Goal: Download file/media

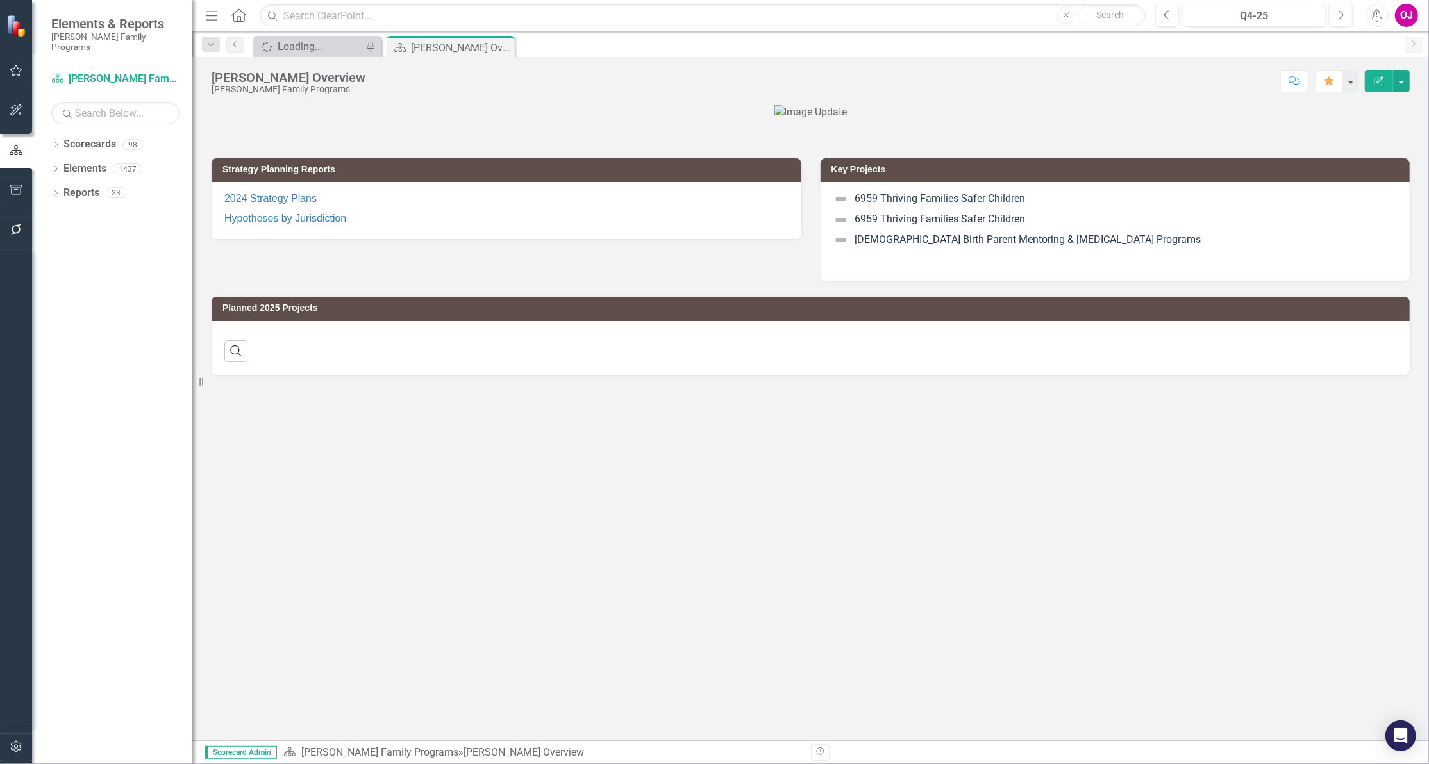
click at [1380, 14] on icon "button" at bounding box center [1377, 15] width 10 height 13
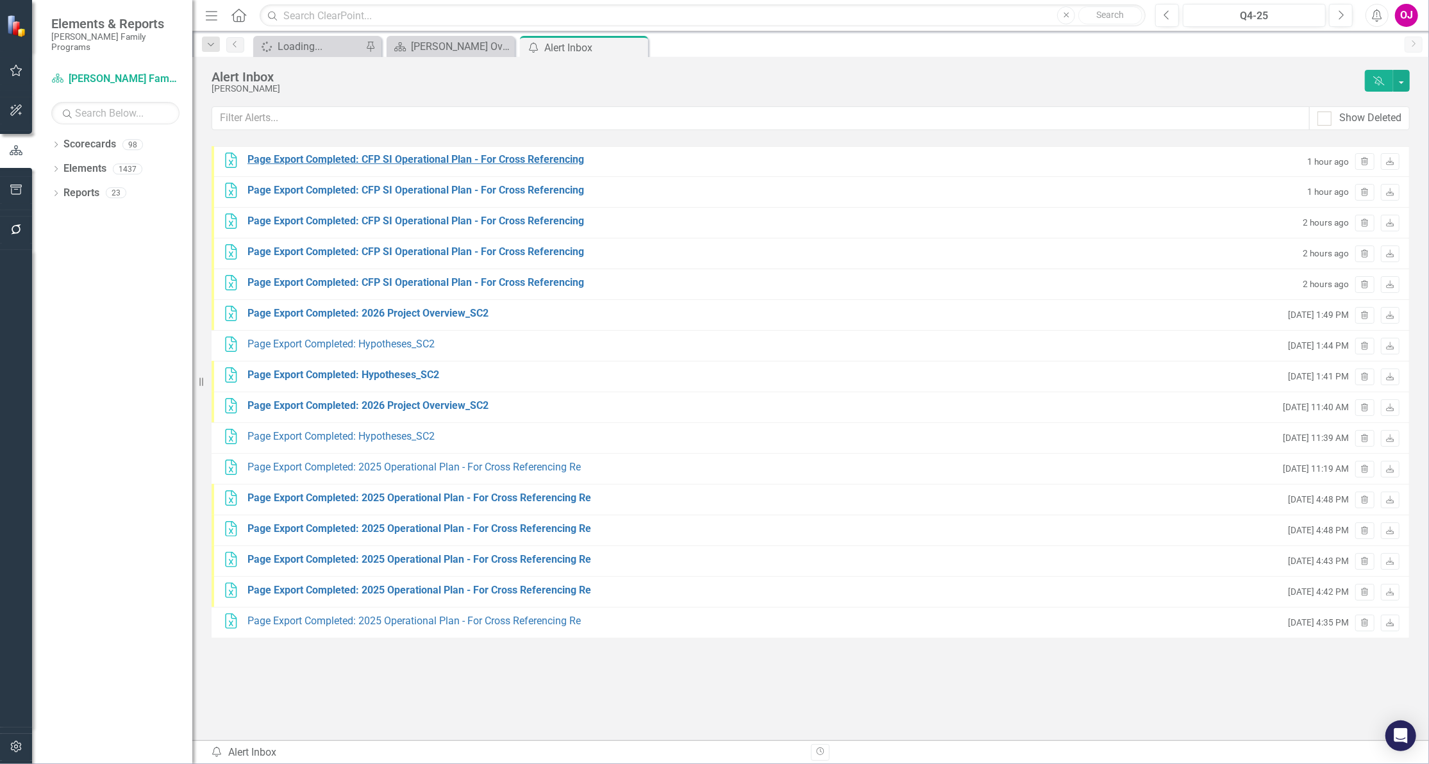
click at [510, 157] on div "Page Export Completed: CFP SI Operational Plan - For Cross Referencing" at bounding box center [415, 160] width 337 height 15
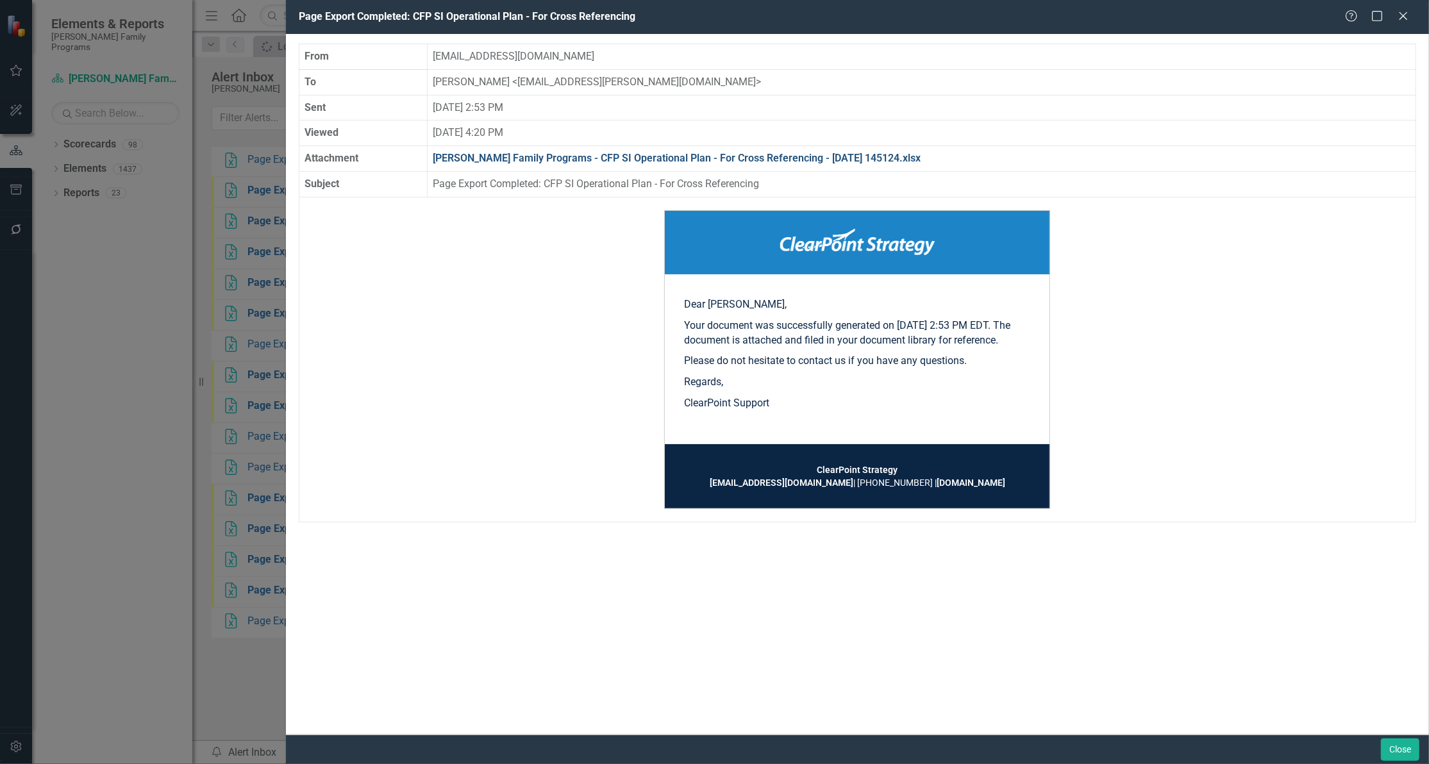
click at [752, 154] on link "[PERSON_NAME] Family Programs - CFP SI Operational Plan - For Cross Referencing…" at bounding box center [677, 158] width 488 height 12
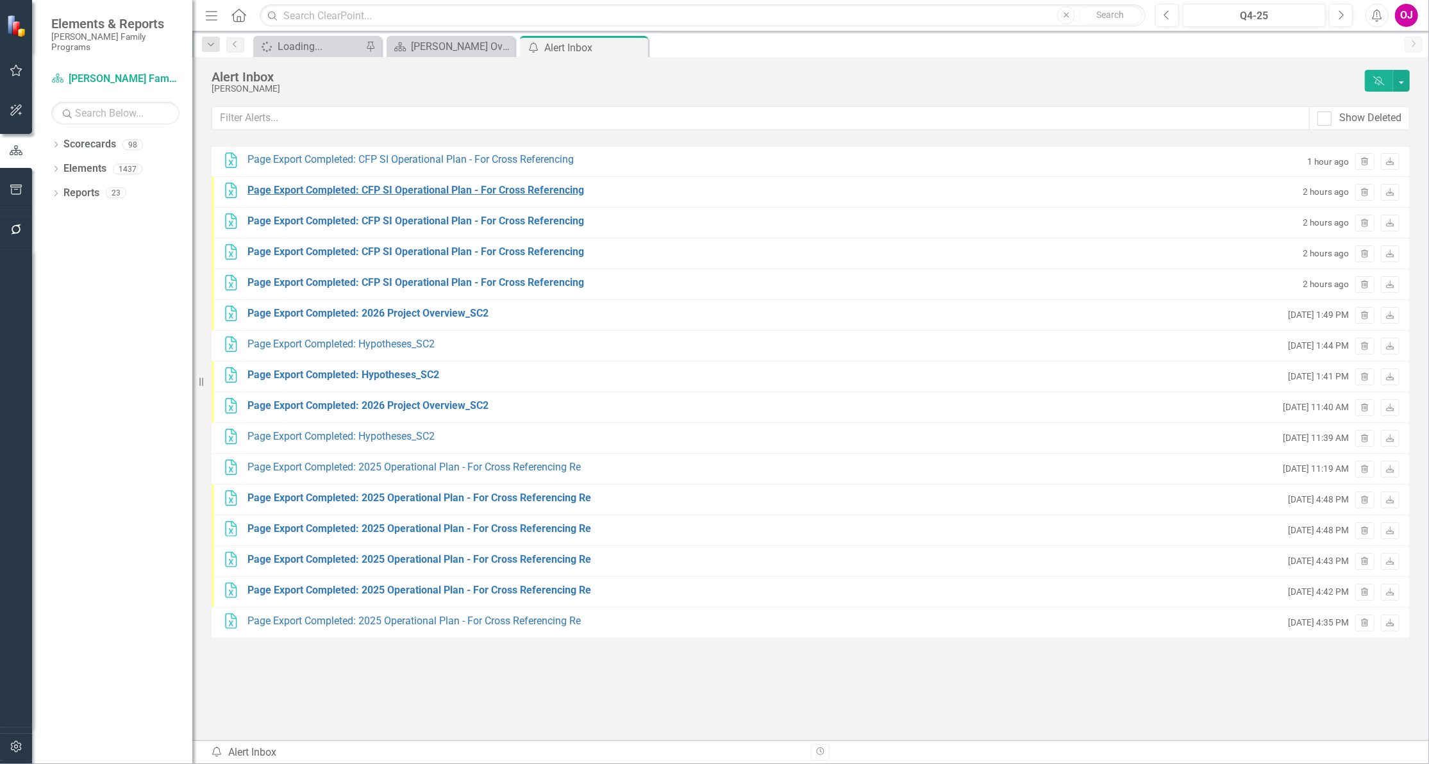
click at [451, 188] on div "Page Export Completed: CFP SI Operational Plan - For Cross Referencing" at bounding box center [415, 190] width 337 height 15
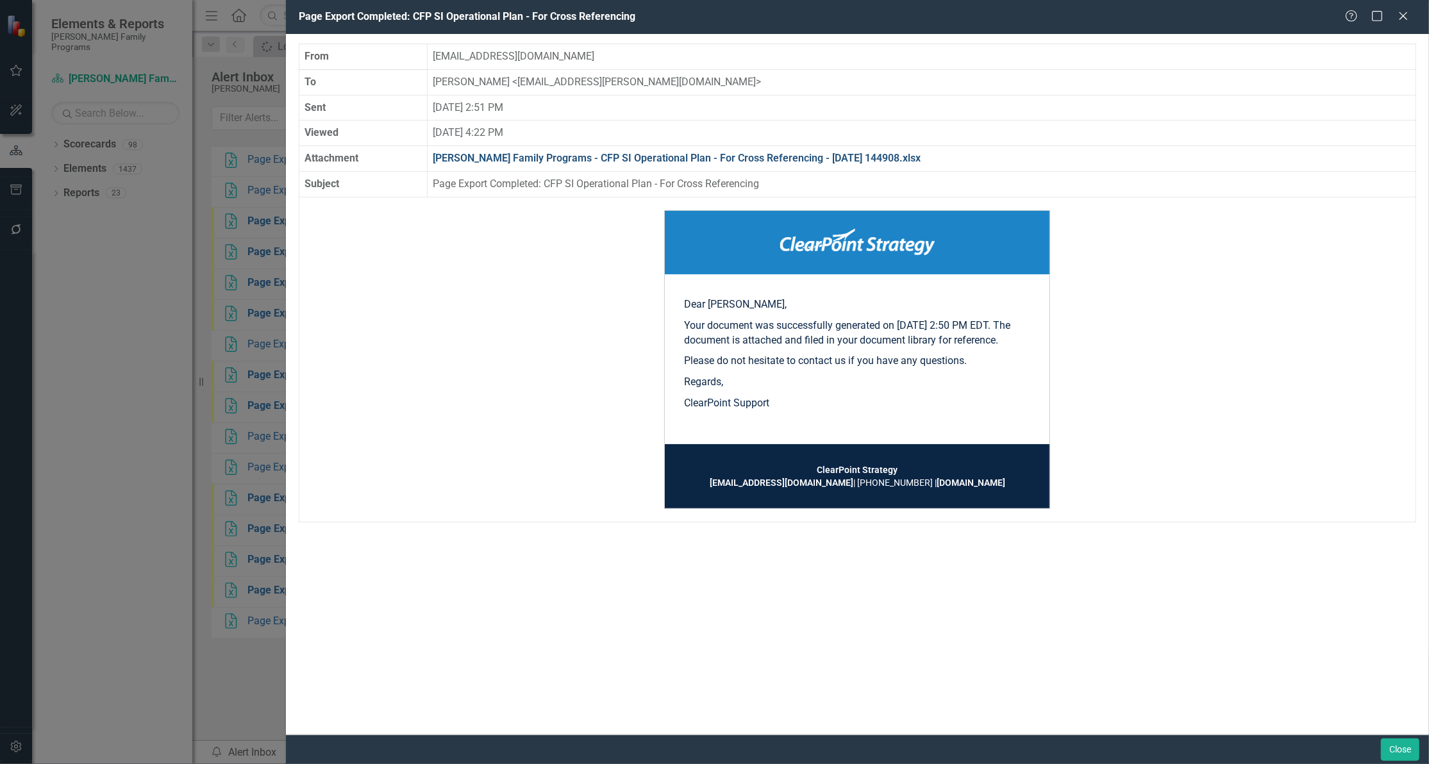
click at [826, 154] on link "[PERSON_NAME] Family Programs - CFP SI Operational Plan - For Cross Referencing…" at bounding box center [677, 158] width 488 height 12
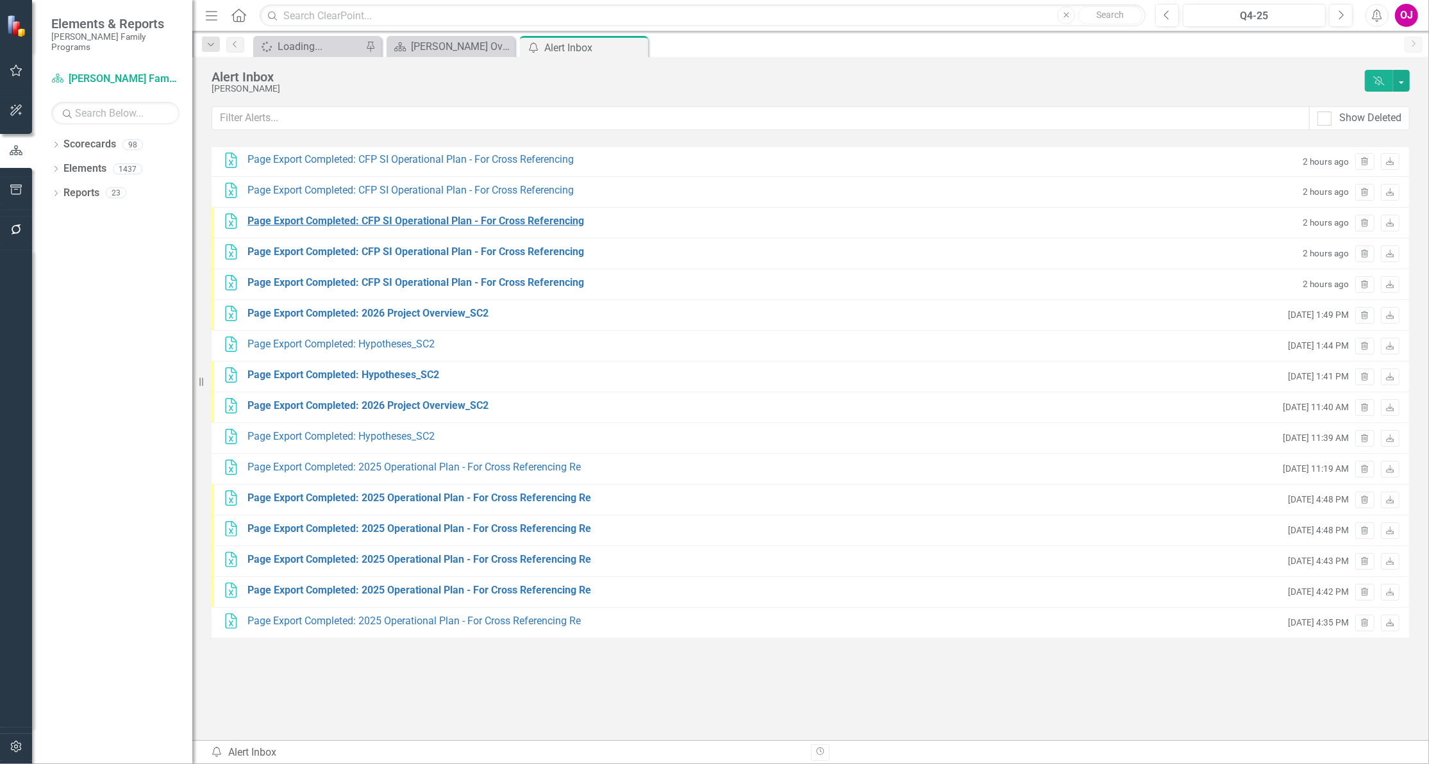
click at [473, 221] on div "Page Export Completed: CFP SI Operational Plan - For Cross Referencing" at bounding box center [415, 221] width 337 height 15
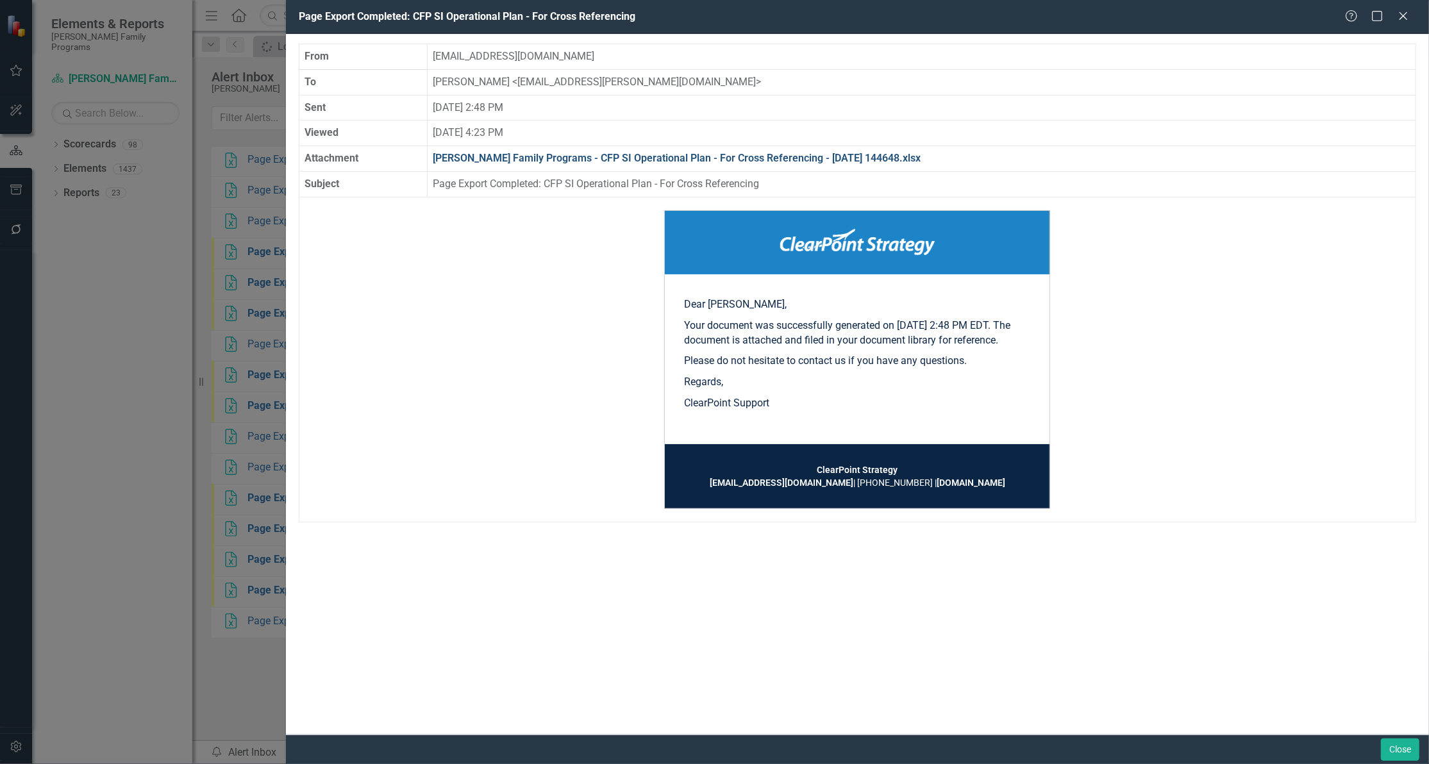
click at [872, 155] on link "[PERSON_NAME] Family Programs - CFP SI Operational Plan - For Cross Referencing…" at bounding box center [677, 158] width 488 height 12
